Goal: Task Accomplishment & Management: Use online tool/utility

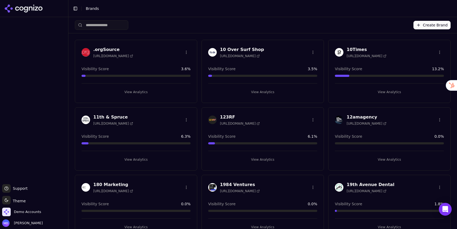
click at [118, 24] on input "search" at bounding box center [101, 25] width 53 height 10
click at [116, 25] on input "search" at bounding box center [101, 25] width 53 height 10
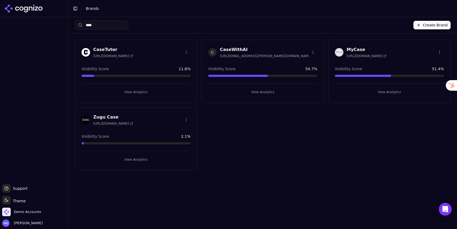
type input "****"
click at [280, 91] on button "View Analytics" at bounding box center [262, 92] width 109 height 9
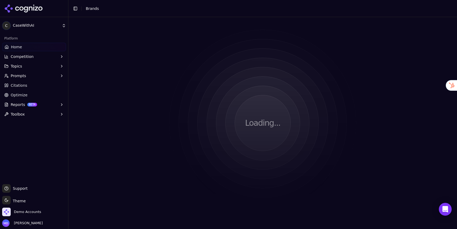
click at [18, 100] on ul "Home Competition Topics Prompts Citations Optimize Reports BETA Toolbox" at bounding box center [34, 81] width 64 height 76
click at [18, 95] on span "Optimize" at bounding box center [19, 94] width 17 height 5
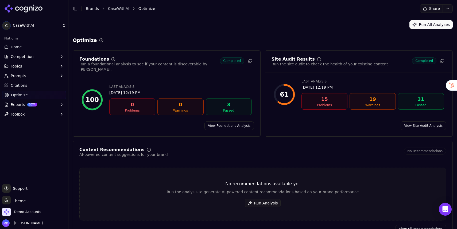
click at [258, 199] on button "Run Analysis" at bounding box center [263, 203] width 36 height 9
click at [271, 199] on button "Run Analysis" at bounding box center [263, 203] width 36 height 9
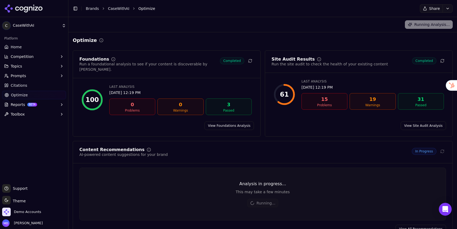
drag, startPoint x: 415, startPoint y: 223, endPoint x: 408, endPoint y: 222, distance: 6.5
click at [415, 225] on link "View All Recommendations" at bounding box center [421, 229] width 51 height 9
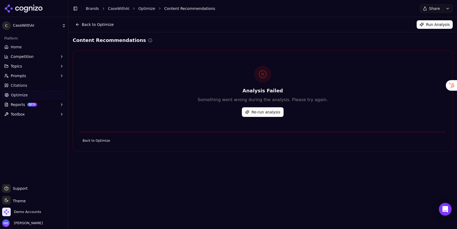
click at [95, 9] on link "Brands" at bounding box center [92, 8] width 13 height 4
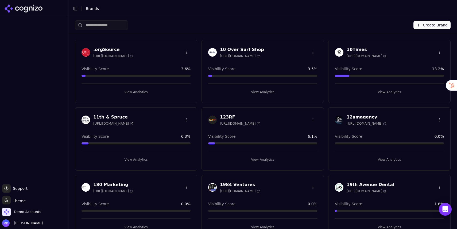
click at [113, 25] on input "search" at bounding box center [101, 25] width 53 height 10
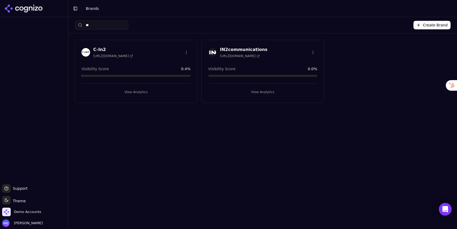
type input "***"
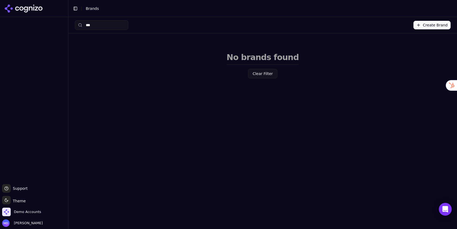
click at [124, 26] on input "***" at bounding box center [101, 25] width 53 height 10
click at [125, 26] on input "***" at bounding box center [101, 25] width 53 height 10
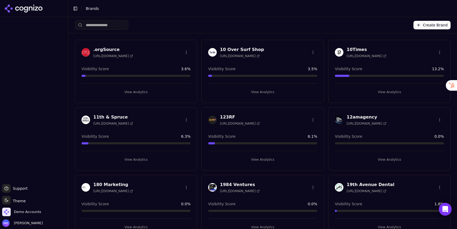
click at [127, 26] on input "search" at bounding box center [101, 25] width 53 height 10
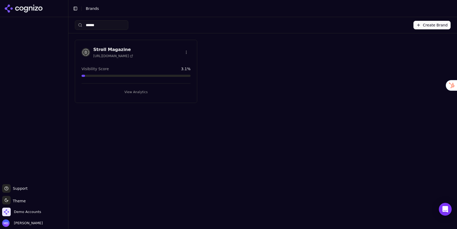
type input "******"
click at [125, 91] on button "View Analytics" at bounding box center [136, 92] width 109 height 9
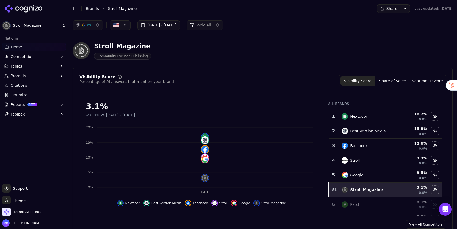
click at [13, 97] on span "Optimize" at bounding box center [19, 94] width 17 height 5
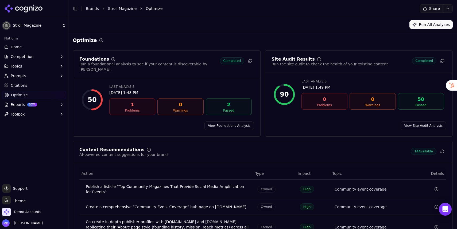
click at [20, 102] on span "Reports" at bounding box center [18, 104] width 14 height 5
click at [31, 112] on span "PDF" at bounding box center [34, 113] width 47 height 5
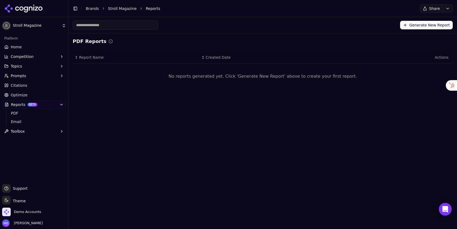
click at [408, 26] on button "Generate New Report" at bounding box center [426, 25] width 53 height 9
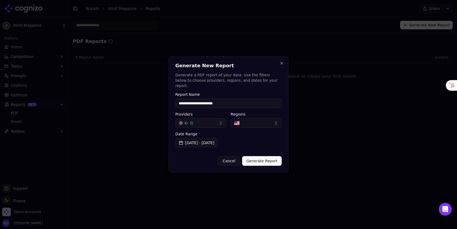
type input "**********"
drag, startPoint x: 256, startPoint y: 158, endPoint x: 254, endPoint y: 158, distance: 2.7
click at [256, 158] on button "Generate Report" at bounding box center [262, 161] width 40 height 10
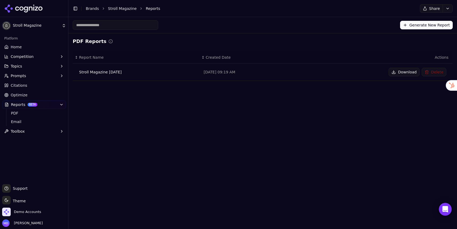
click at [405, 73] on button "Download" at bounding box center [404, 72] width 31 height 9
click at [34, 49] on link "Home" at bounding box center [34, 47] width 64 height 9
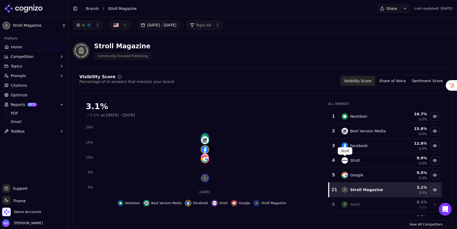
click at [347, 161] on img "Data table" at bounding box center [345, 160] width 6 height 6
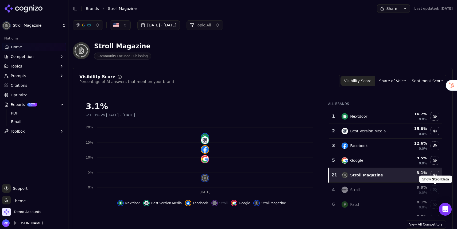
drag, startPoint x: 433, startPoint y: 191, endPoint x: 428, endPoint y: 190, distance: 4.8
click at [432, 191] on div "Show stroll data" at bounding box center [435, 190] width 8 height 8
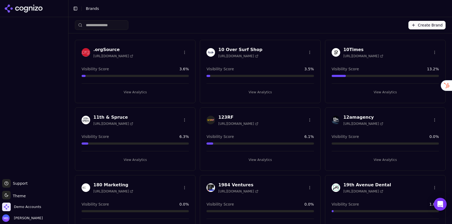
click at [103, 25] on input "search" at bounding box center [101, 25] width 53 height 10
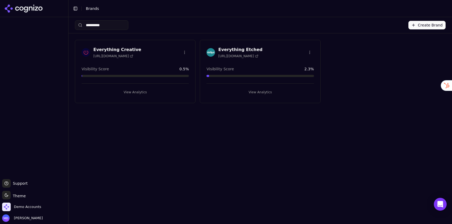
type input "**********"
click at [143, 90] on button "View Analytics" at bounding box center [135, 92] width 107 height 9
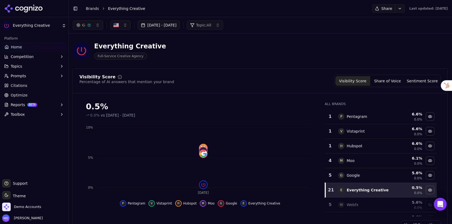
click at [32, 93] on link "Optimize" at bounding box center [34, 95] width 64 height 9
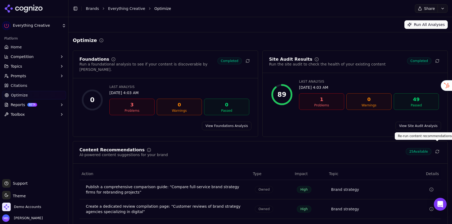
click at [440, 148] on button at bounding box center [436, 151] width 7 height 7
click at [48, 49] on link "Home" at bounding box center [34, 47] width 64 height 9
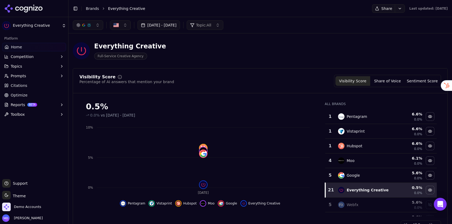
click at [40, 67] on button "Topics" at bounding box center [34, 66] width 64 height 9
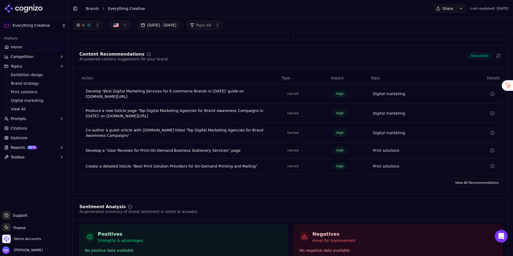
scroll to position [791, 0]
click at [451, 182] on link "View All Recommendations" at bounding box center [477, 183] width 51 height 9
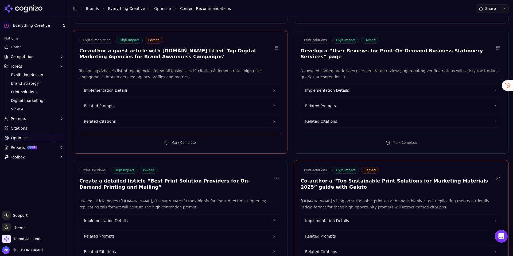
scroll to position [170, 0]
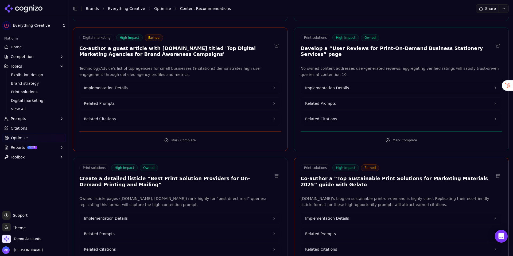
click at [151, 89] on button "Implementation Details" at bounding box center [180, 88] width 201 height 12
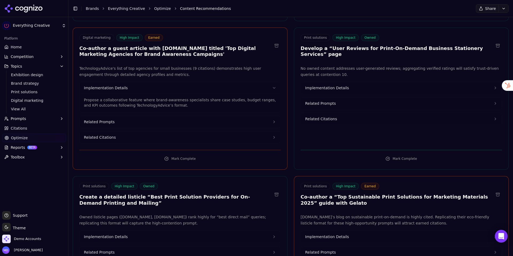
click at [144, 123] on button "Related Prompts" at bounding box center [180, 122] width 201 height 12
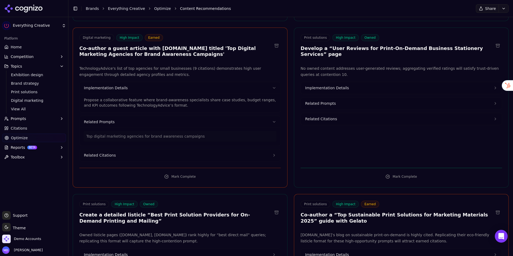
click at [138, 154] on button "Related Citations" at bounding box center [180, 155] width 201 height 12
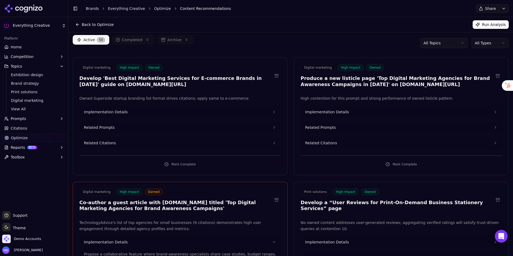
scroll to position [0, 0]
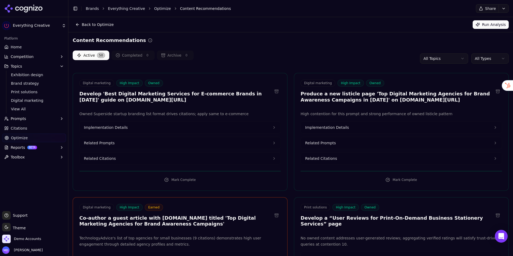
click at [94, 9] on link "Brands" at bounding box center [92, 8] width 13 height 4
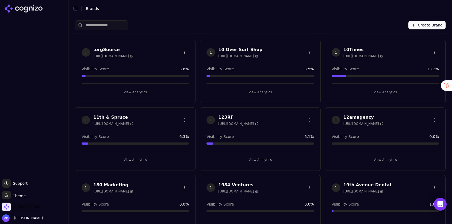
click at [31, 207] on span "Demo Accounts" at bounding box center [27, 206] width 27 height 5
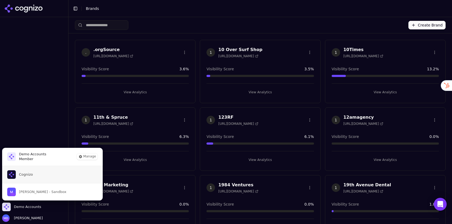
drag, startPoint x: 29, startPoint y: 176, endPoint x: 10, endPoint y: 165, distance: 21.5
click at [29, 176] on span "Cognizo" at bounding box center [26, 174] width 14 height 5
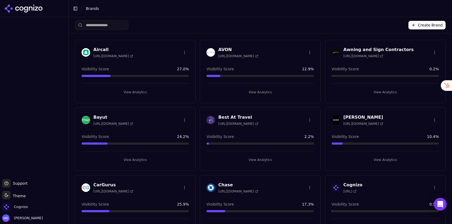
click at [95, 28] on input "search" at bounding box center [101, 25] width 53 height 10
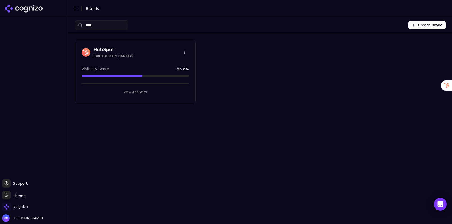
type input "****"
click at [117, 91] on button "View Analytics" at bounding box center [135, 92] width 107 height 9
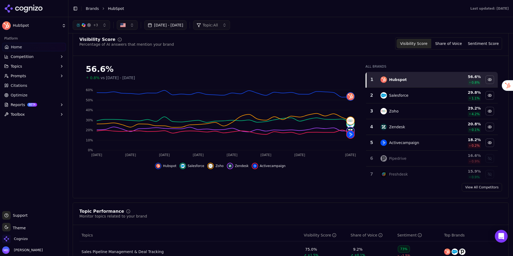
scroll to position [37, 0]
click at [51, 105] on button "Reports BETA" at bounding box center [34, 104] width 64 height 9
